Goal: Book appointment/travel/reservation

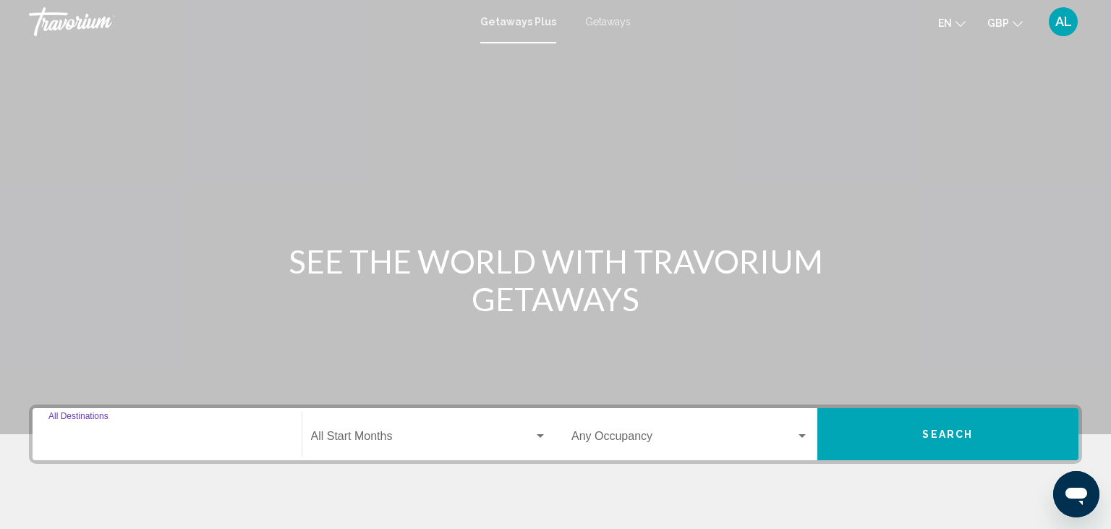
click at [137, 442] on input "Destination All Destinations" at bounding box center [166, 438] width 237 height 13
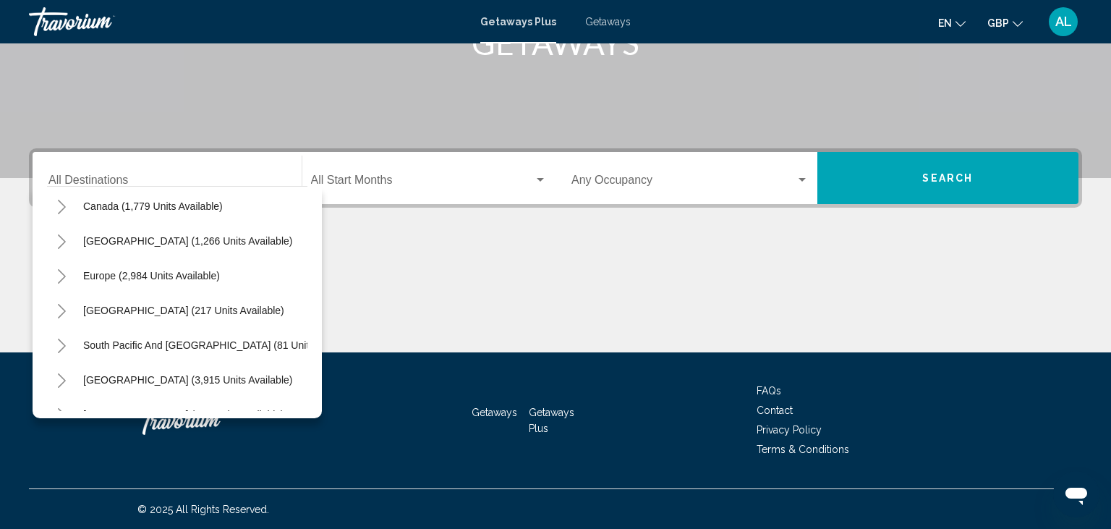
scroll to position [110, 0]
click at [64, 275] on icon "Toggle Europe (2,984 units available)" at bounding box center [62, 275] width 8 height 14
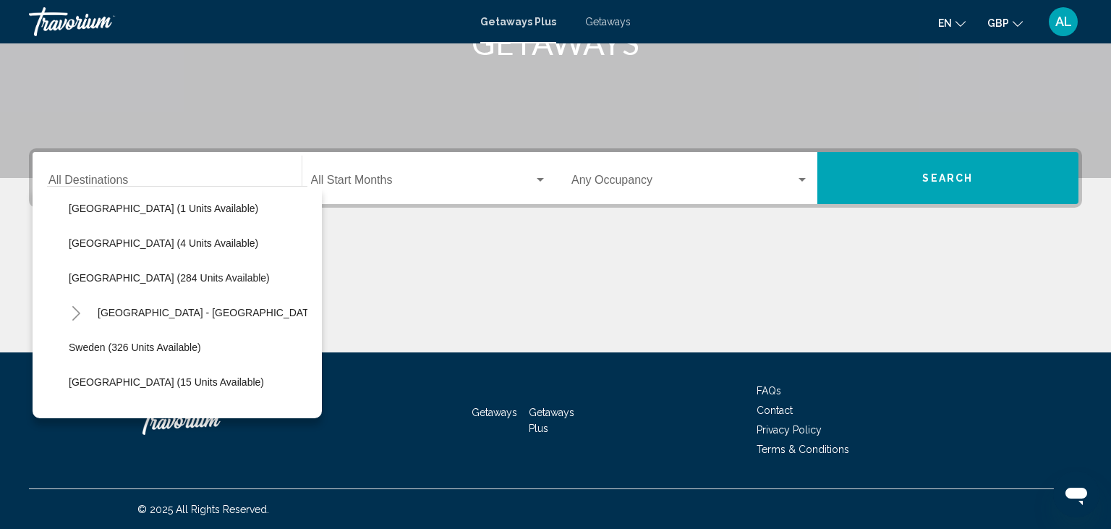
scroll to position [596, 0]
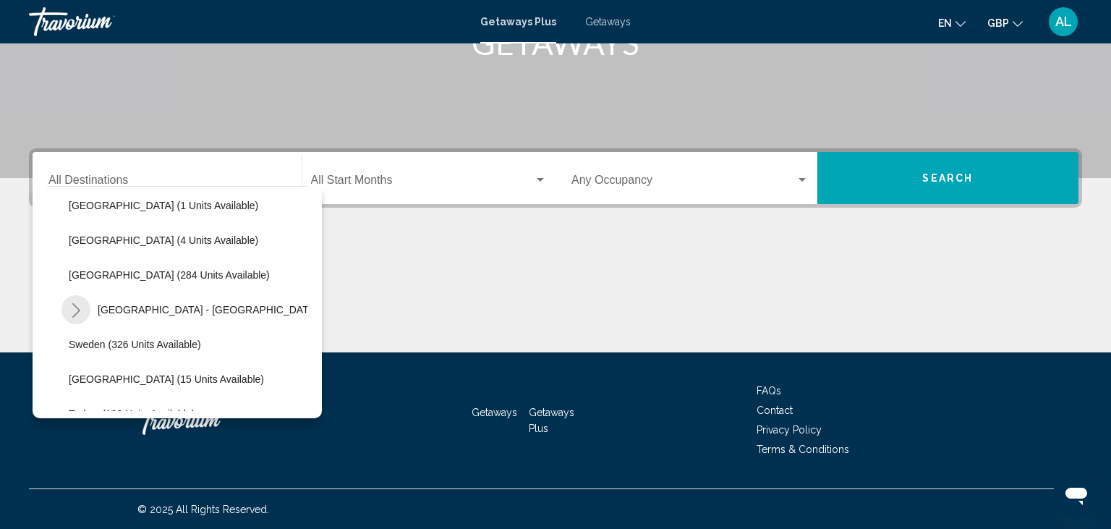
click at [71, 309] on icon "Toggle Spain - Canary Islands (12 units available)" at bounding box center [76, 310] width 11 height 14
drag, startPoint x: 307, startPoint y: 298, endPoint x: 307, endPoint y: 333, distance: 35.4
click at [307, 333] on div "All destinations [GEOGRAPHIC_DATA] (33,643 units available) [GEOGRAPHIC_DATA] (…" at bounding box center [177, 302] width 289 height 232
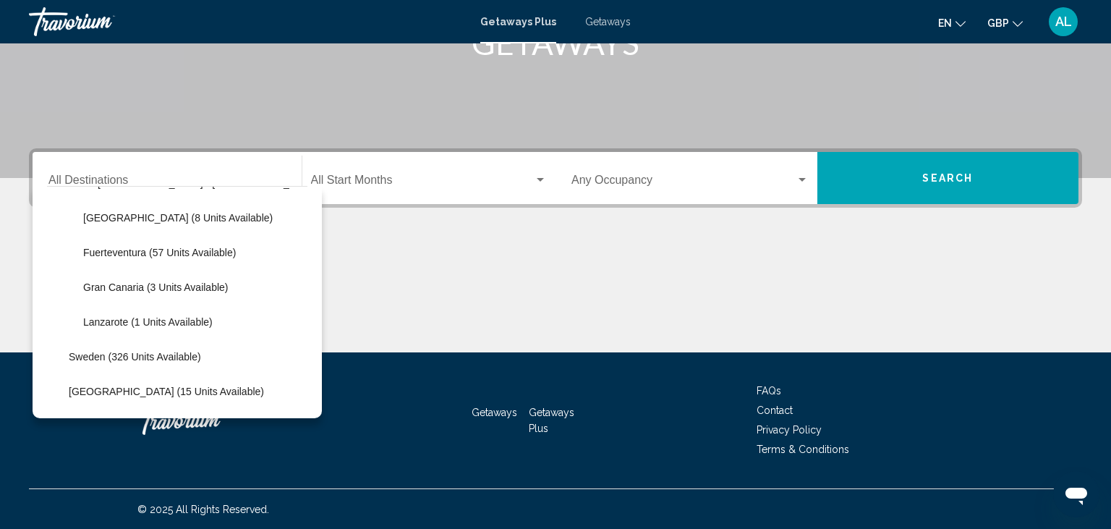
scroll to position [719, 0]
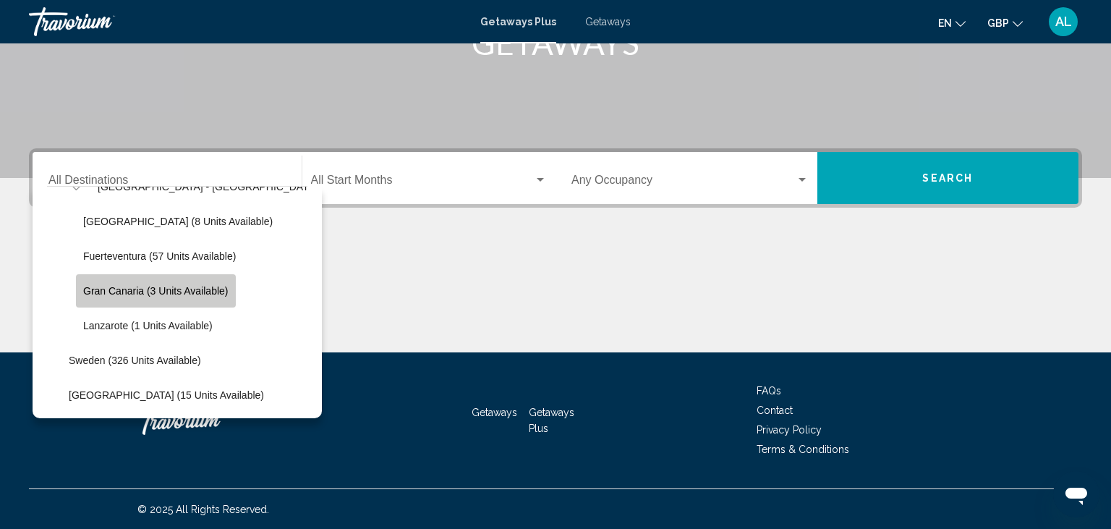
click at [172, 298] on button "Gran Canaria (3 units available)" at bounding box center [156, 290] width 160 height 33
type input "**********"
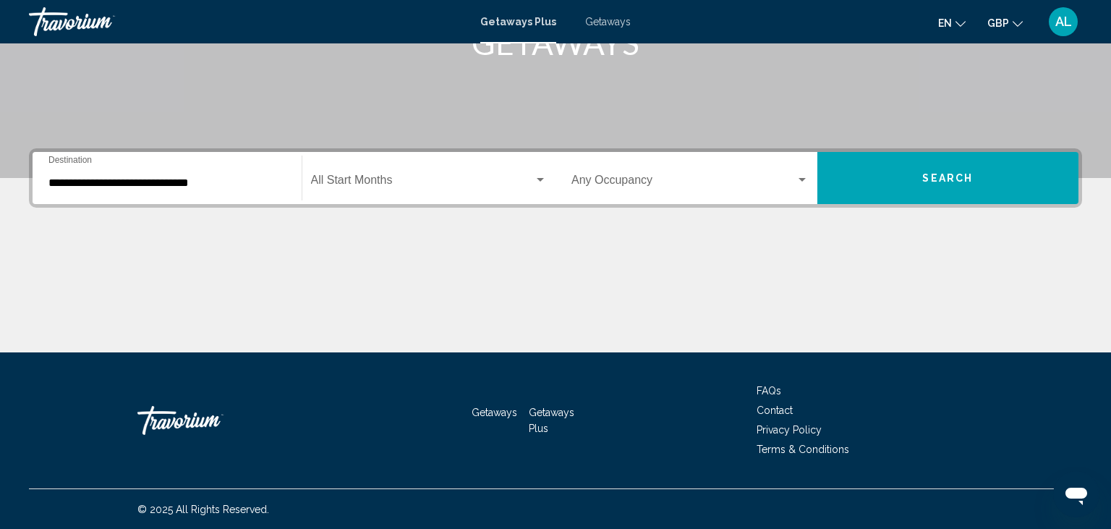
click at [424, 174] on div "Start Month All Start Months" at bounding box center [429, 178] width 236 height 46
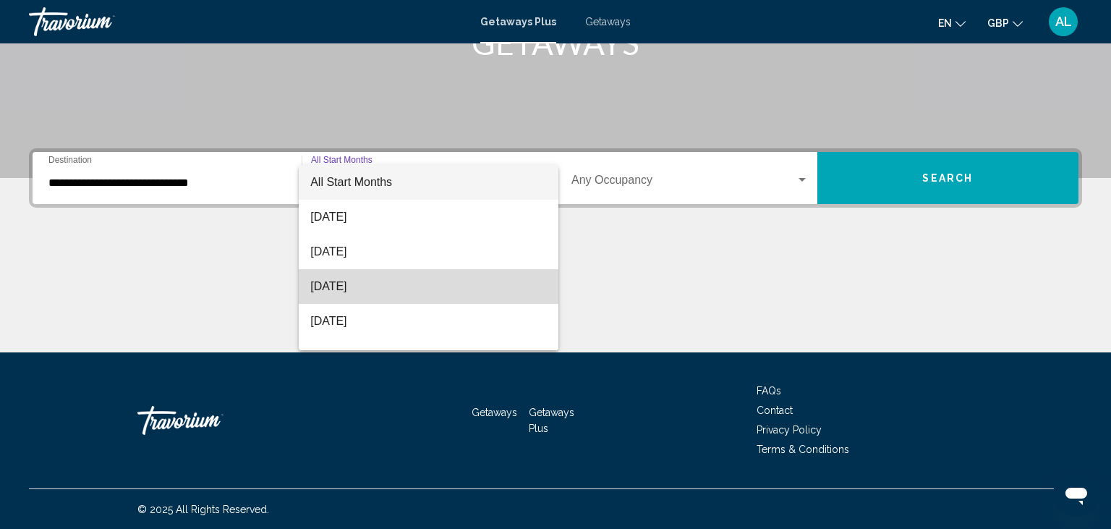
click at [395, 290] on span "[DATE]" at bounding box center [428, 286] width 236 height 35
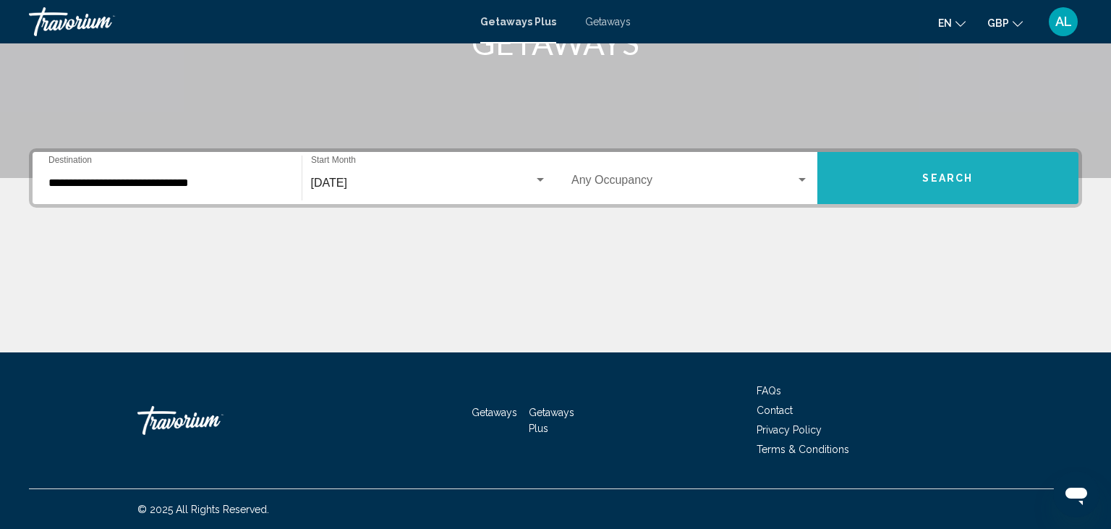
click at [923, 190] on button "Search" at bounding box center [948, 178] width 262 height 52
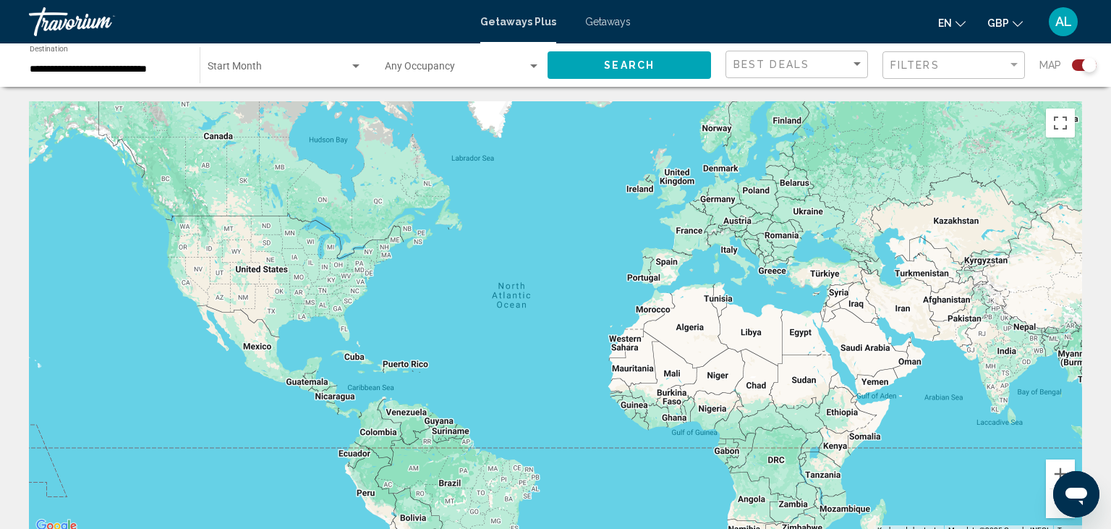
click at [609, 24] on span "Getaways" at bounding box center [608, 22] width 46 height 12
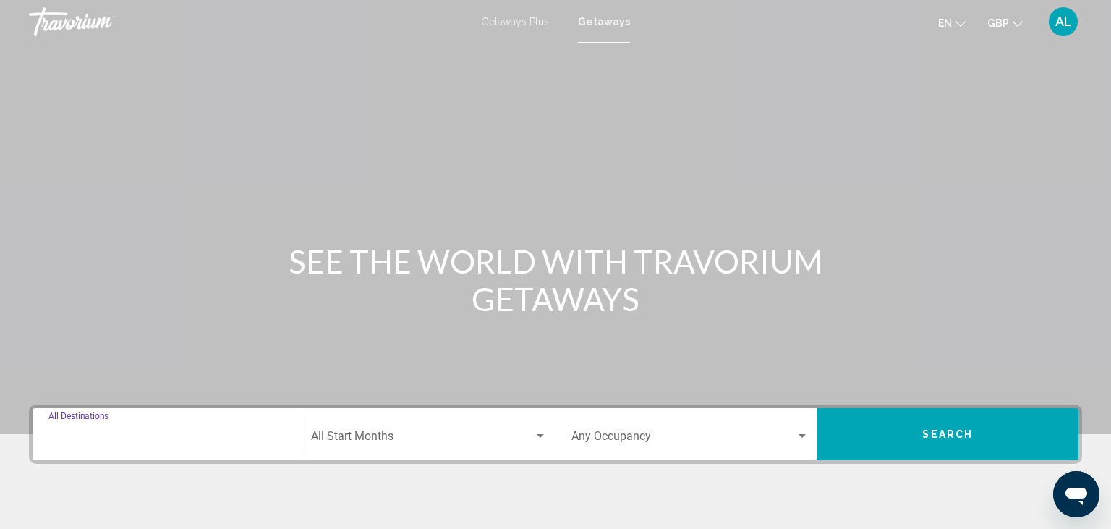
click at [134, 435] on input "Destination All Destinations" at bounding box center [166, 438] width 237 height 13
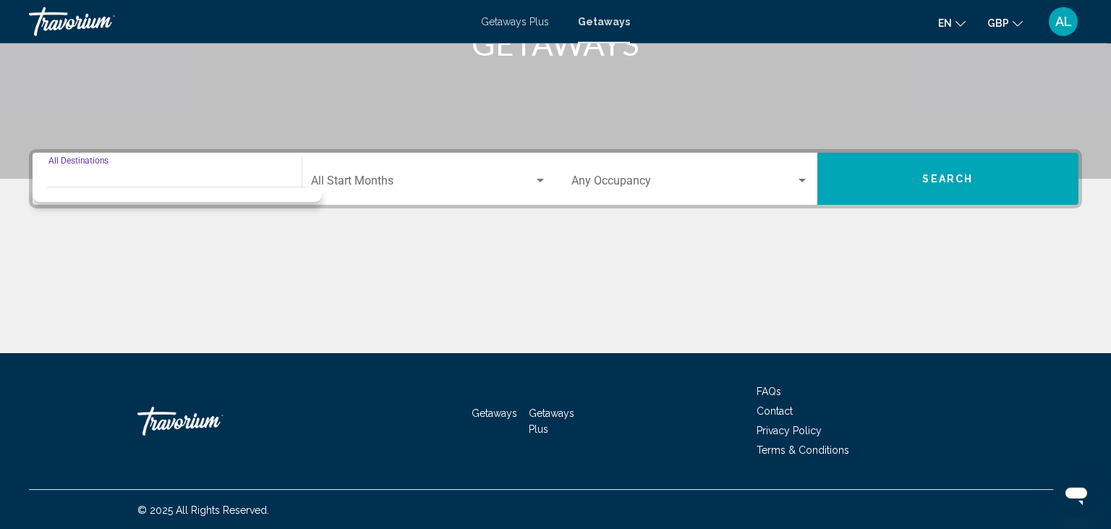
scroll to position [256, 0]
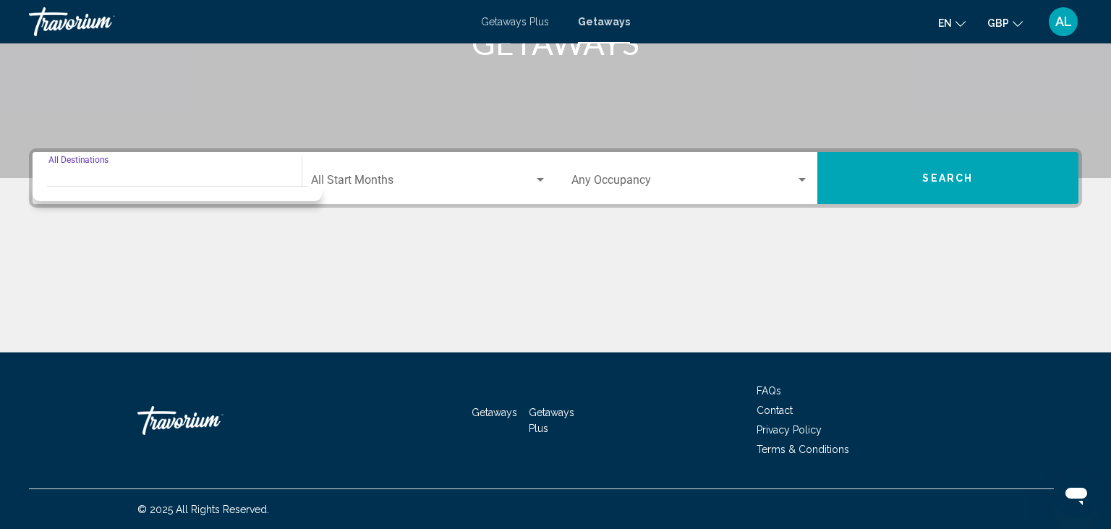
click at [213, 209] on div "Destination All Destinations Start Month All Start Months Occupancy Any Occupan…" at bounding box center [555, 250] width 1111 height 204
click at [174, 176] on input "Destination All Destinations" at bounding box center [166, 182] width 237 height 13
click at [363, 180] on span "Search widget" at bounding box center [422, 182] width 223 height 13
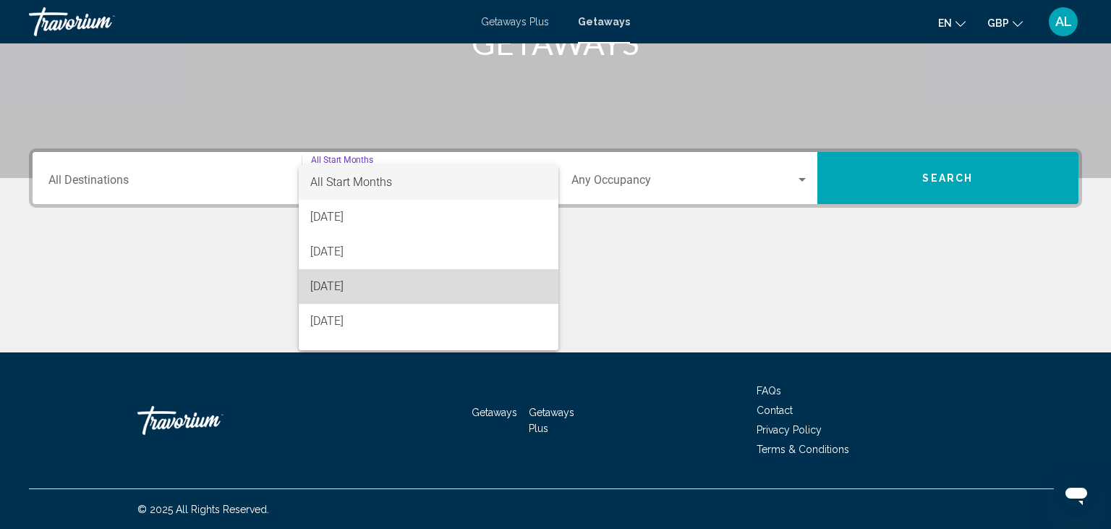
click at [348, 285] on span "[DATE]" at bounding box center [428, 286] width 236 height 35
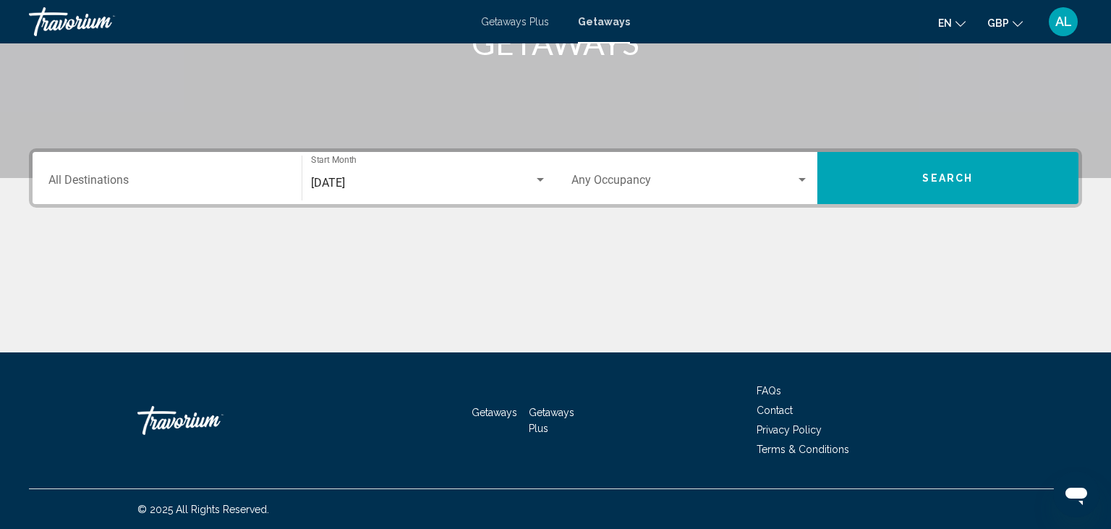
click at [165, 172] on div "Destination All Destinations" at bounding box center [166, 178] width 237 height 46
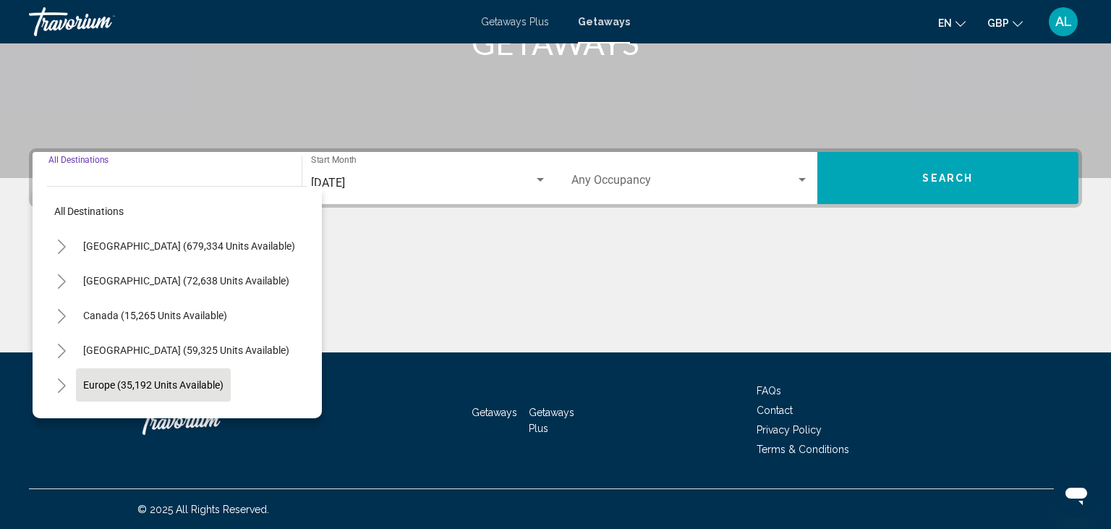
click at [133, 383] on span "Europe (35,192 units available)" at bounding box center [153, 385] width 140 height 12
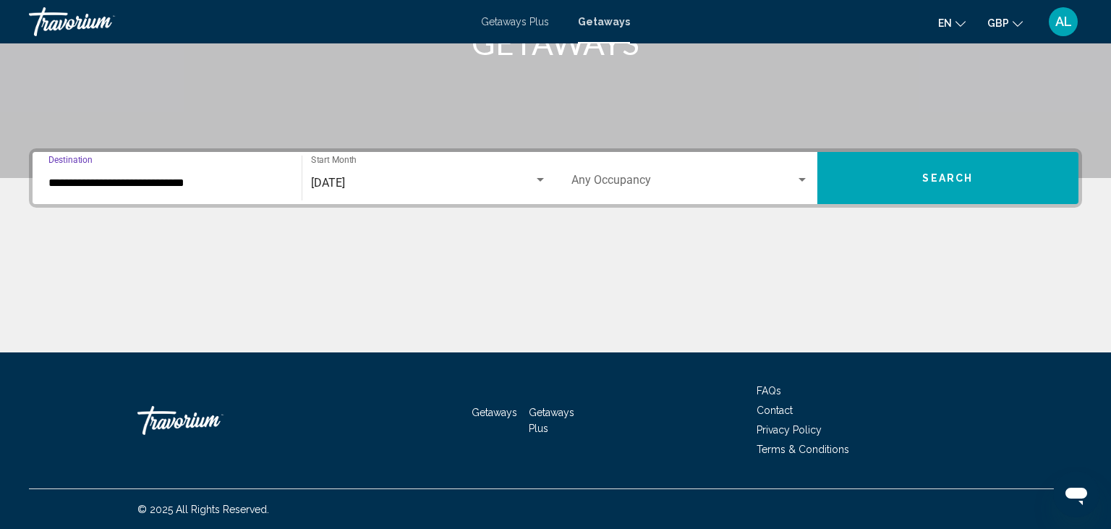
click at [132, 182] on input "**********" at bounding box center [166, 182] width 237 height 13
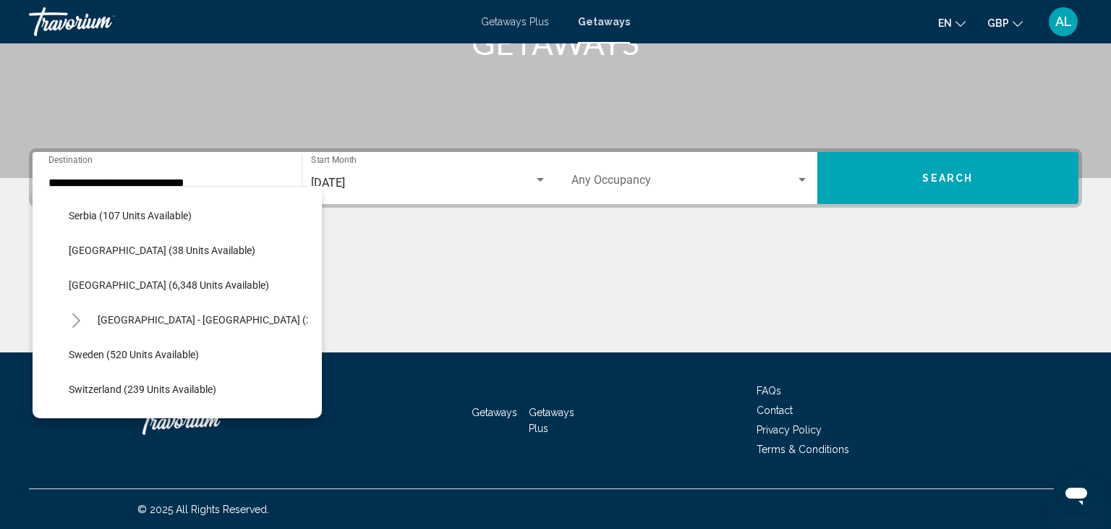
scroll to position [740, 0]
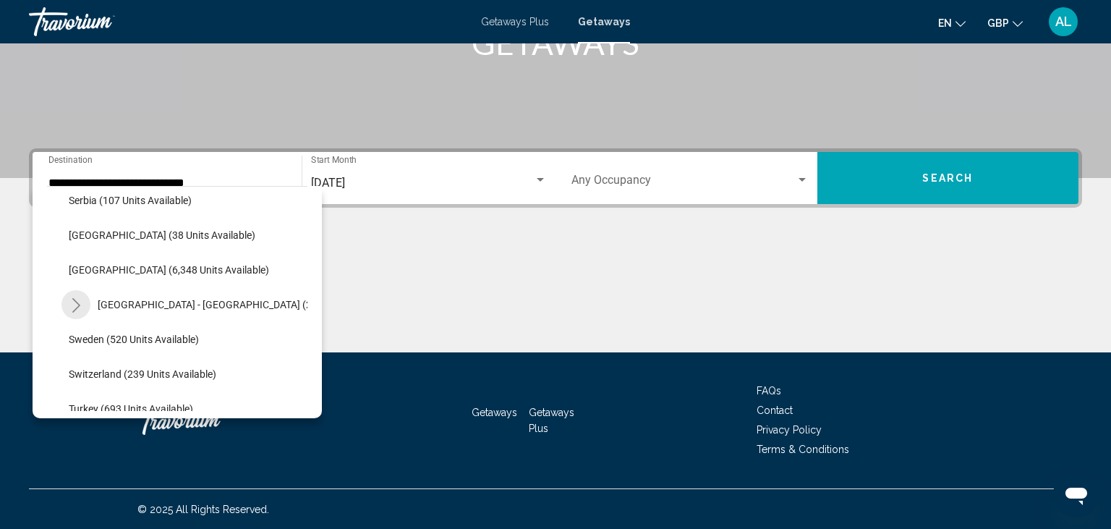
click at [81, 305] on icon "Toggle Spain - Canary Islands (2,445 units available)" at bounding box center [76, 305] width 11 height 14
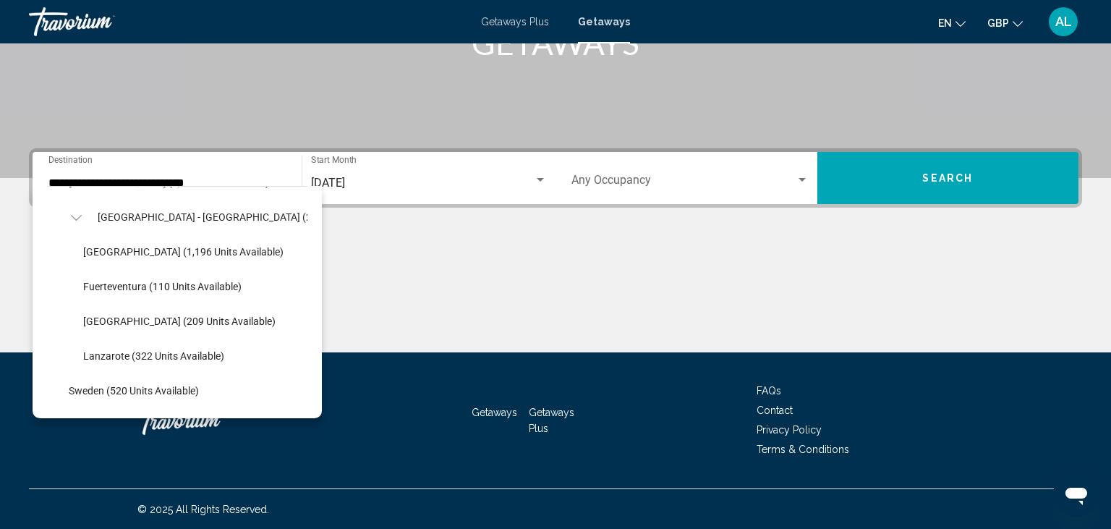
scroll to position [835, 0]
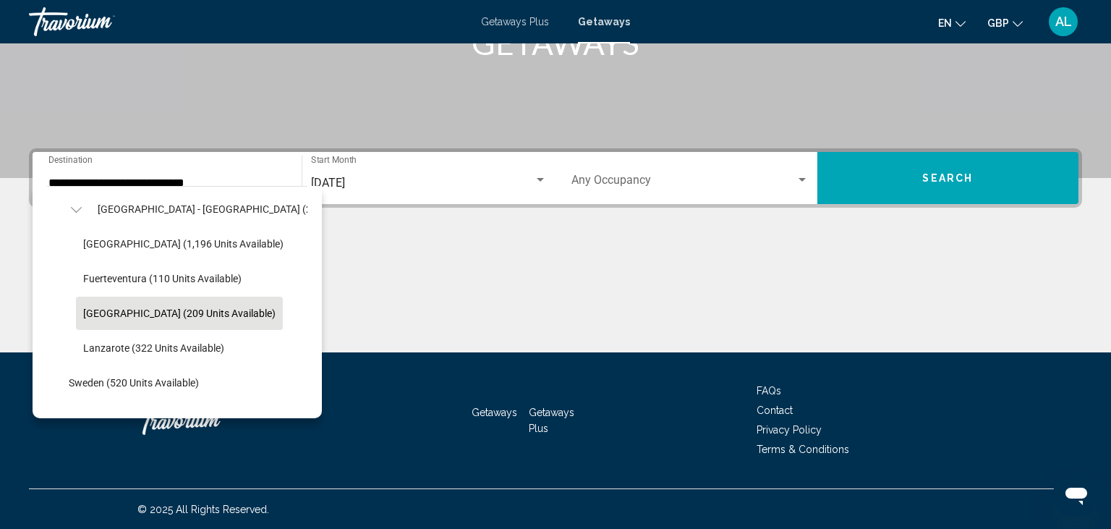
click at [195, 325] on button "[GEOGRAPHIC_DATA] (209 units available)" at bounding box center [179, 312] width 207 height 33
type input "**********"
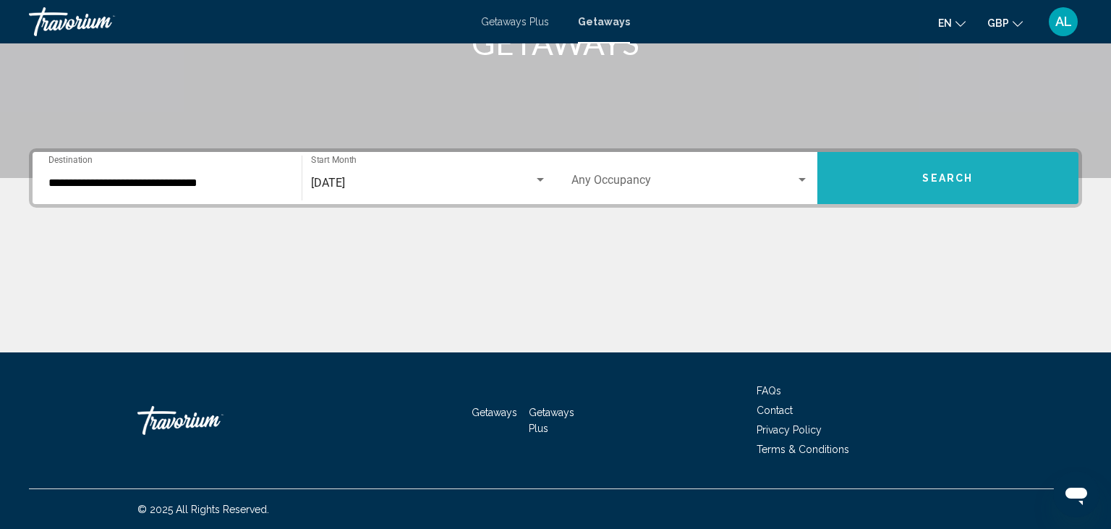
click at [905, 177] on button "Search" at bounding box center [948, 178] width 262 height 52
